Goal: Task Accomplishment & Management: Manage account settings

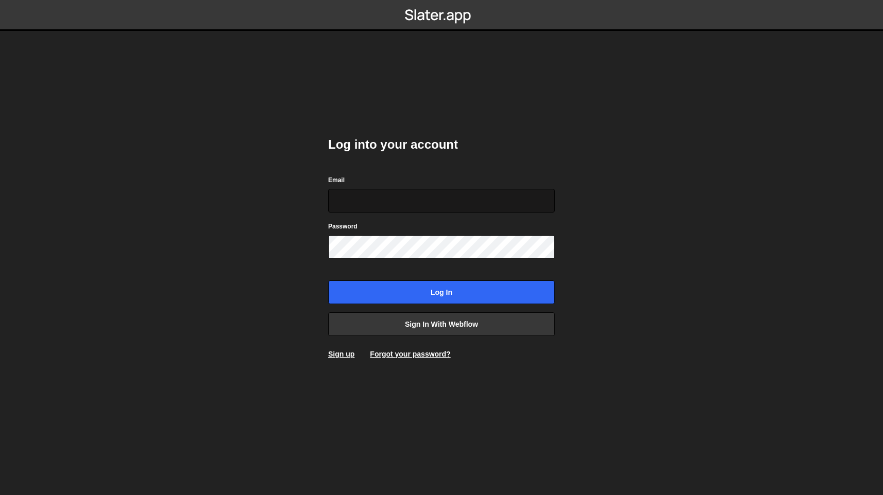
click at [367, 203] on input "Email" at bounding box center [441, 201] width 227 height 24
click at [423, 199] on input "[EMAIL_ADDRESS][DOMAIN_NAME]" at bounding box center [441, 201] width 227 height 24
type input "[EMAIL_ADDRESS][DOMAIN_NAME]"
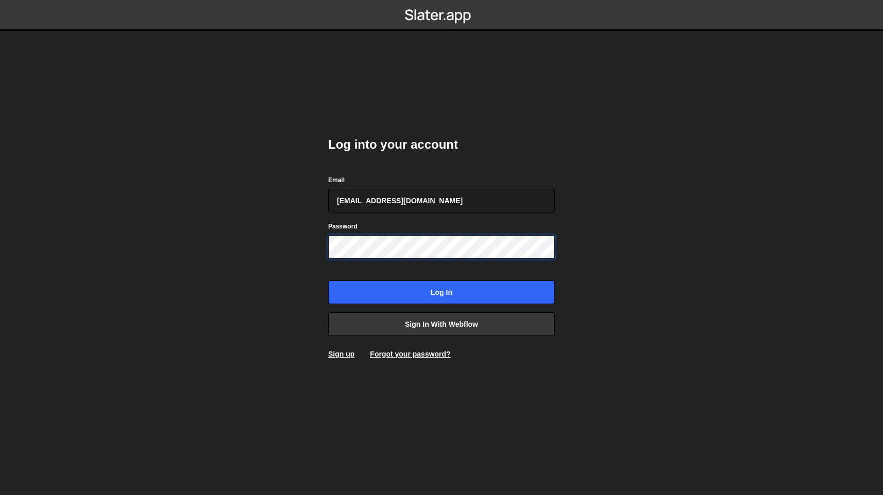
click at [328, 281] on input "Log in" at bounding box center [441, 293] width 227 height 24
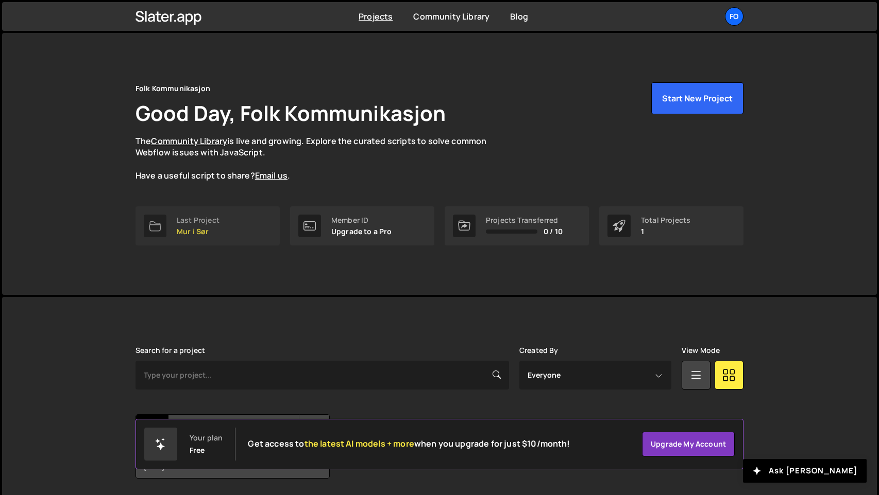
click at [215, 236] on link "Last Project Mur i Sør" at bounding box center [207, 225] width 144 height 39
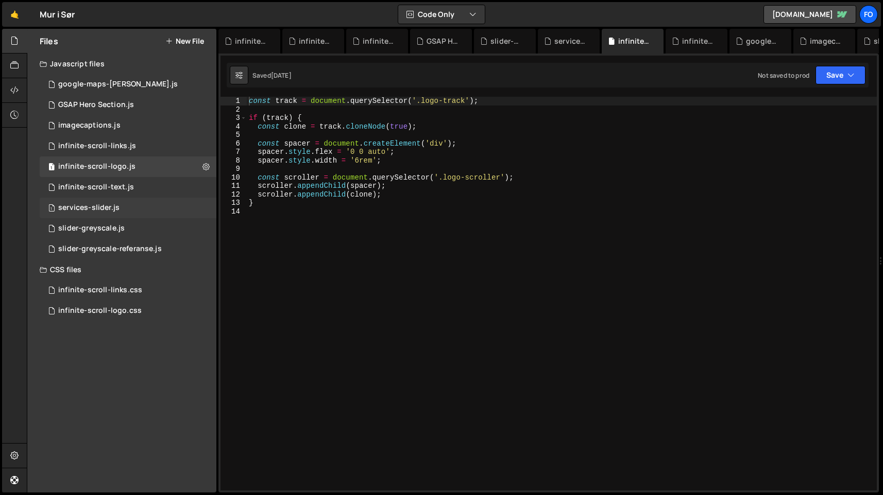
click at [71, 210] on div "services-slider.js" at bounding box center [88, 207] width 61 height 9
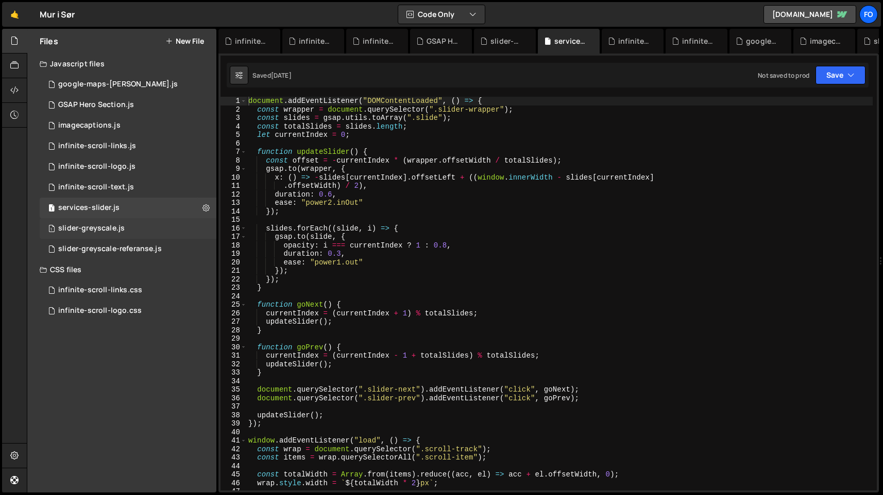
click at [89, 230] on div "slider-greyscale.js" at bounding box center [91, 228] width 66 height 9
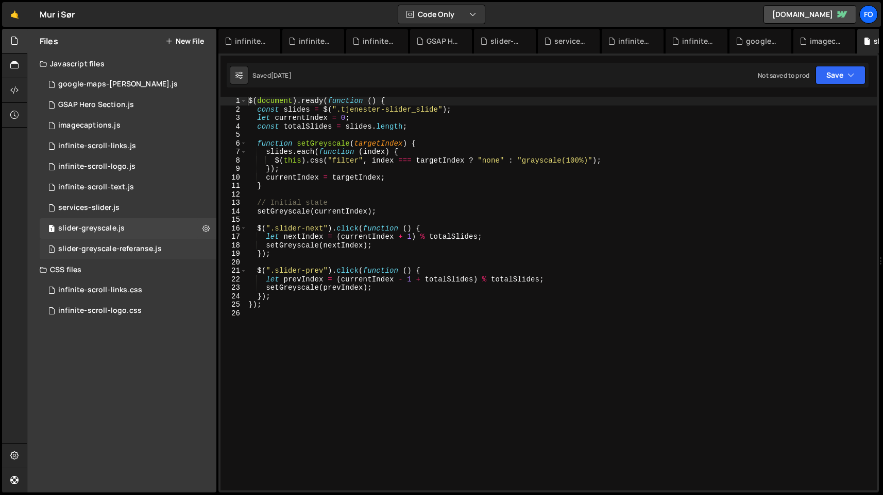
click at [115, 249] on div "slider-greyscale-referanse.js" at bounding box center [110, 249] width 104 height 9
click at [160, 227] on div "1 slider-greyscale.js 0" at bounding box center [128, 228] width 177 height 21
click at [208, 231] on icon at bounding box center [205, 228] width 7 height 10
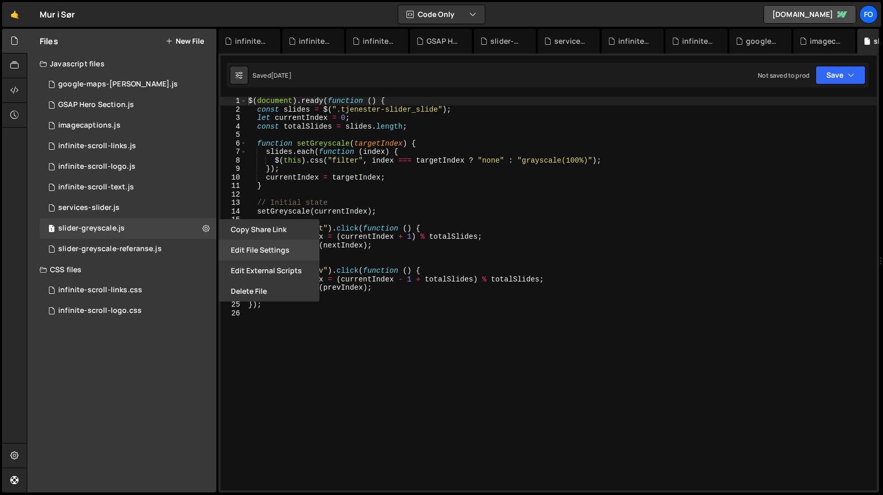
click at [232, 252] on button "Edit File Settings" at bounding box center [268, 250] width 101 height 21
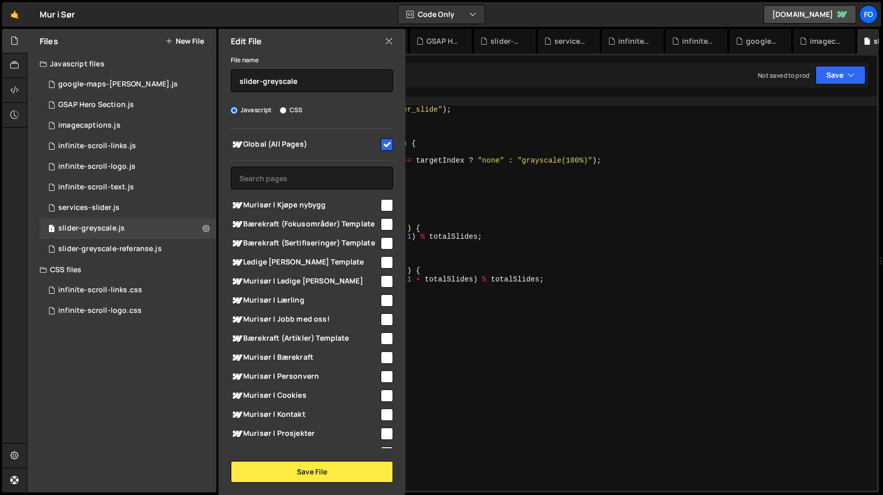
click at [385, 143] on input "checkbox" at bounding box center [387, 145] width 12 height 12
checkbox input "false"
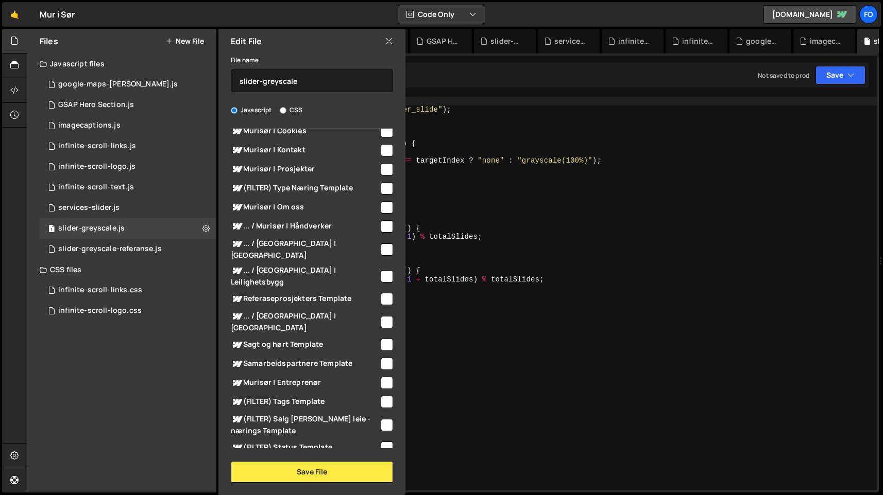
scroll to position [521, 0]
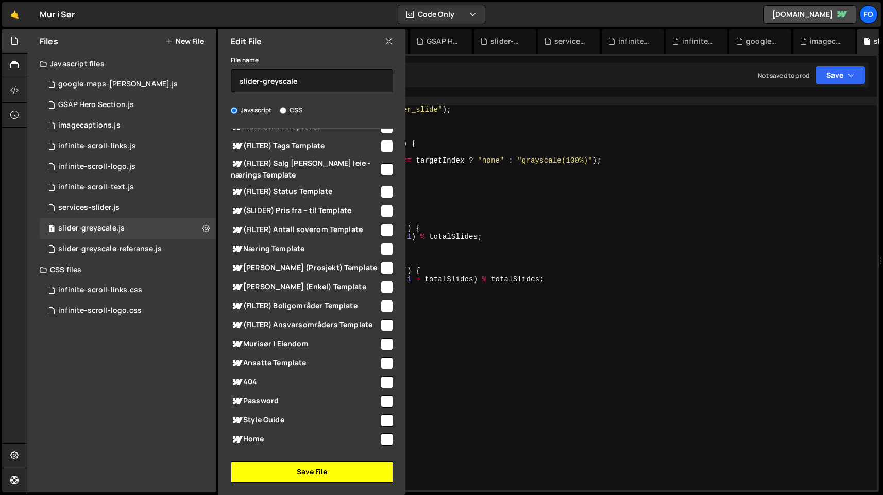
click at [332, 468] on button "Save File" at bounding box center [312, 472] width 162 height 22
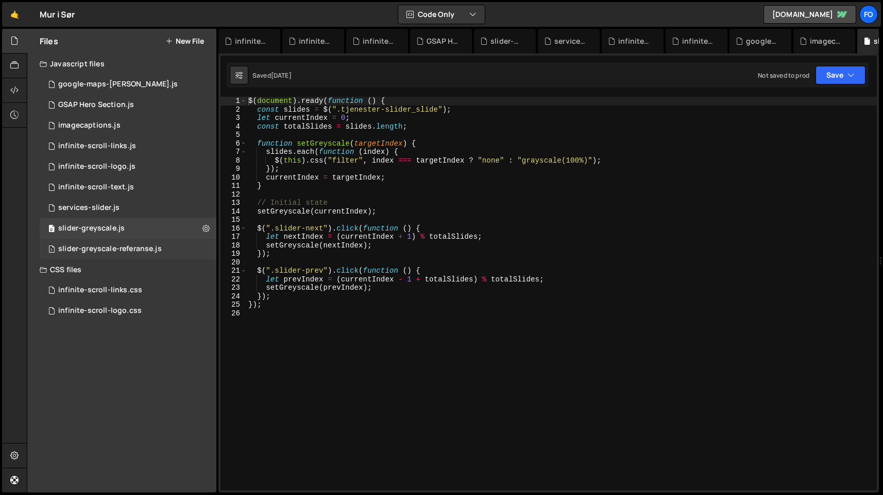
click at [205, 251] on div "1 slider-greyscale-referanse.js 0" at bounding box center [128, 249] width 177 height 21
click at [205, 250] on icon at bounding box center [205, 249] width 7 height 10
type input "slider-greyscale-referanse"
radio input "true"
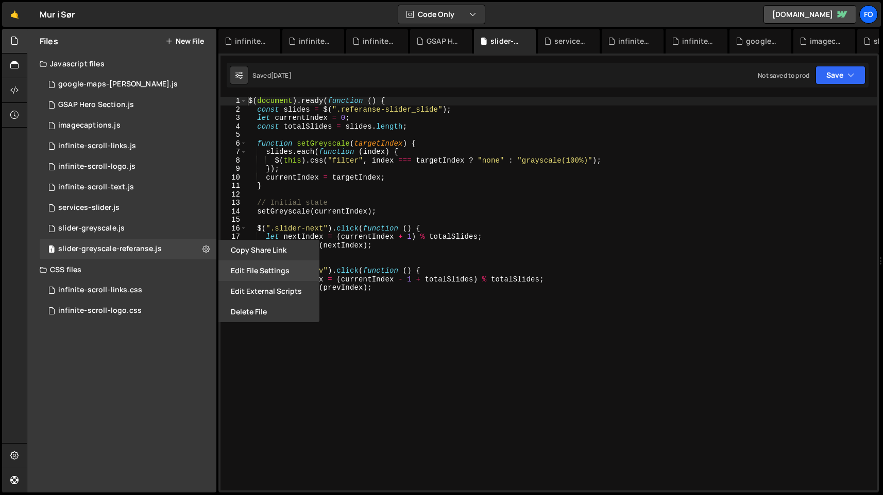
click at [263, 269] on button "Edit File Settings" at bounding box center [268, 271] width 101 height 21
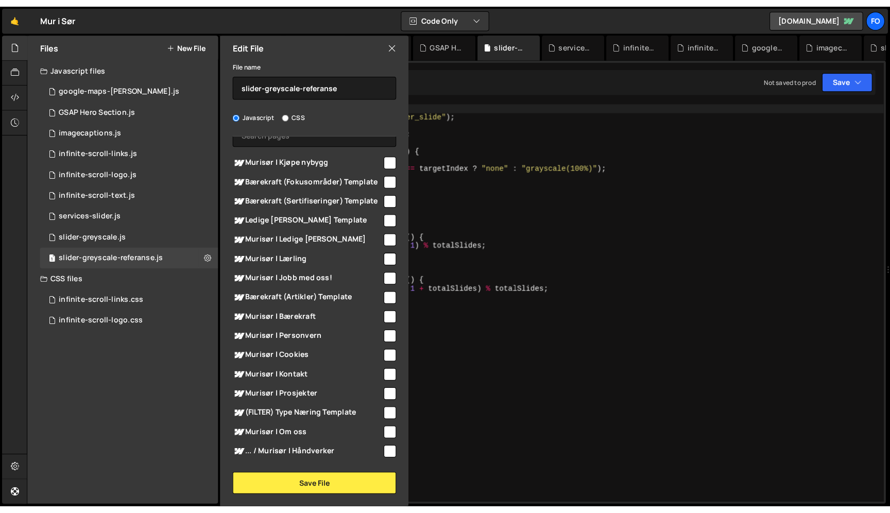
scroll to position [0, 0]
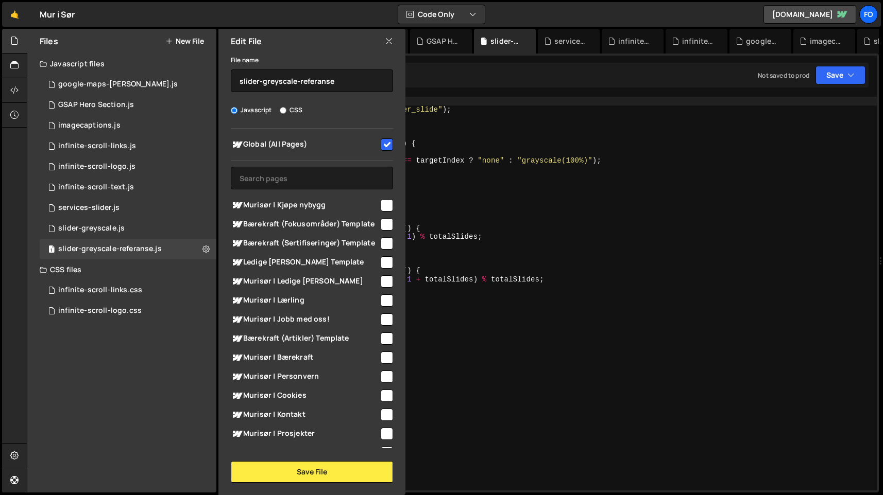
click at [383, 143] on input "checkbox" at bounding box center [387, 145] width 12 height 12
checkbox input "false"
click at [328, 474] on button "Save File" at bounding box center [312, 472] width 162 height 22
